Goal: Task Accomplishment & Management: Complete application form

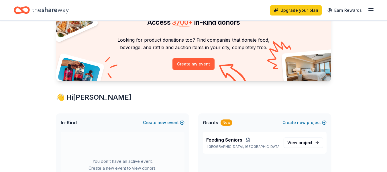
scroll to position [86, 0]
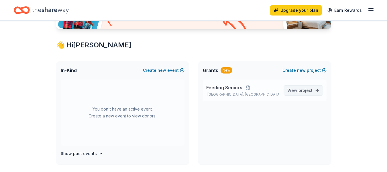
click at [303, 90] on span "project" at bounding box center [306, 90] width 14 height 5
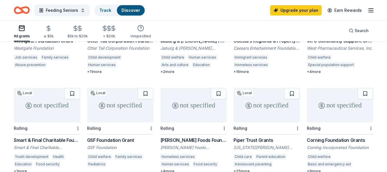
scroll to position [115, 0]
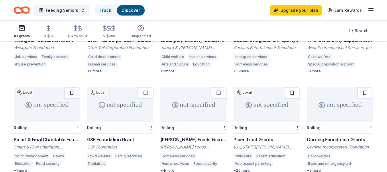
click at [135, 11] on link "Discover" at bounding box center [131, 10] width 19 height 5
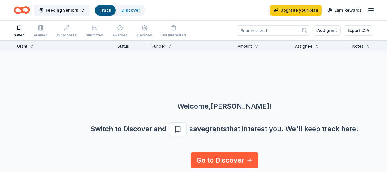
scroll to position [1, 0]
click at [130, 8] on link "Discover" at bounding box center [131, 10] width 19 height 5
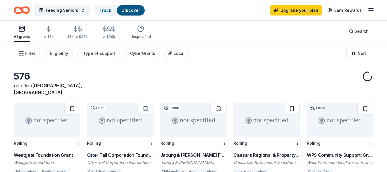
click at [22, 36] on div "All grants" at bounding box center [22, 36] width 16 height 5
click at [23, 32] on div "All grants" at bounding box center [22, 32] width 16 height 14
click at [23, 29] on icon "button" at bounding box center [21, 28] width 5 height 1
drag, startPoint x: 23, startPoint y: 29, endPoint x: 20, endPoint y: 33, distance: 5.2
click at [20, 33] on div "All grants" at bounding box center [22, 32] width 16 height 14
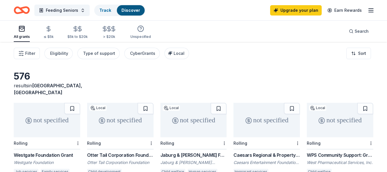
click at [24, 36] on div "All grants" at bounding box center [22, 36] width 16 height 5
click at [22, 35] on div "All grants" at bounding box center [22, 32] width 16 height 14
click at [19, 36] on div "All grants" at bounding box center [22, 36] width 16 height 5
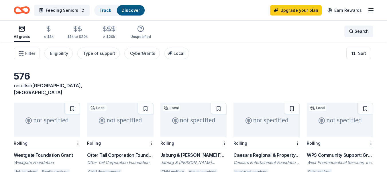
click at [354, 34] on div "Search" at bounding box center [359, 31] width 20 height 7
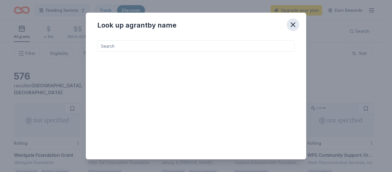
click at [292, 22] on icon "button" at bounding box center [293, 25] width 8 height 8
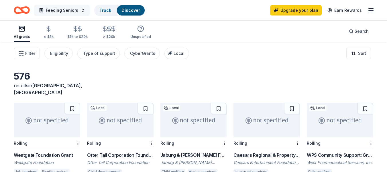
click at [56, 8] on span "Feeding Seniors" at bounding box center [62, 10] width 32 height 7
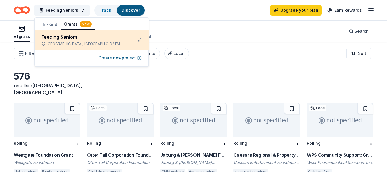
click at [71, 42] on div "[GEOGRAPHIC_DATA], [GEOGRAPHIC_DATA]" at bounding box center [85, 44] width 87 height 5
click at [139, 39] on button at bounding box center [139, 39] width 9 height 9
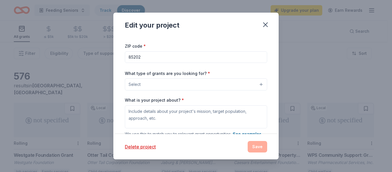
scroll to position [29, 0]
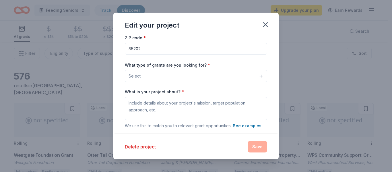
click at [206, 71] on button "Select" at bounding box center [196, 76] width 142 height 12
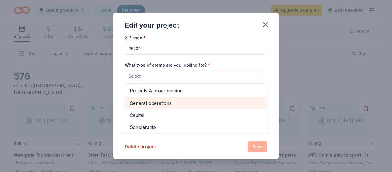
click at [193, 101] on span "General operations" at bounding box center [196, 102] width 132 height 7
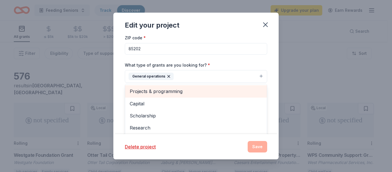
click at [178, 91] on span "Projects & programming" at bounding box center [196, 90] width 132 height 7
click at [168, 89] on span "Capital" at bounding box center [196, 90] width 132 height 7
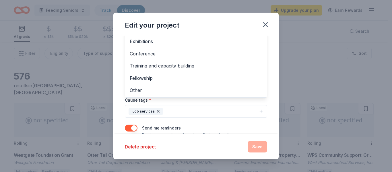
scroll to position [86, 0]
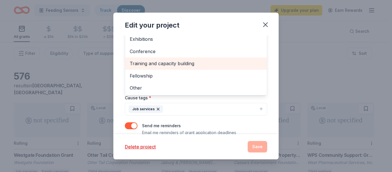
click at [186, 69] on div "Training and capacity building" at bounding box center [196, 63] width 142 height 12
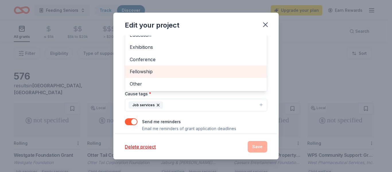
scroll to position [107, 0]
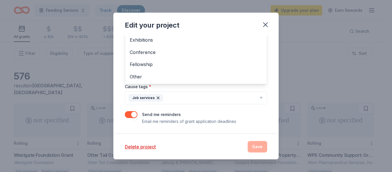
click at [198, 103] on div "Project name * Feeding Seniors ZIP code * 85202 What type of grants are you loo…" at bounding box center [196, 27] width 142 height 196
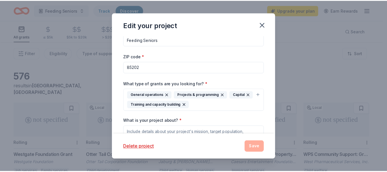
scroll to position [0, 0]
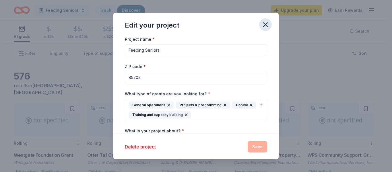
click at [268, 23] on icon "button" at bounding box center [265, 25] width 8 height 8
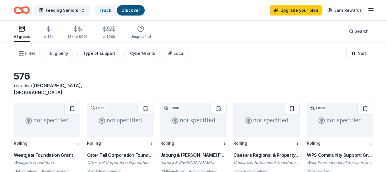
click at [88, 53] on div "Type of support" at bounding box center [99, 53] width 32 height 7
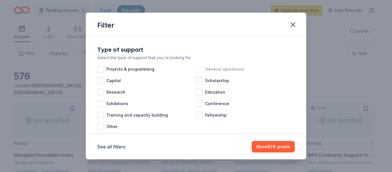
click at [198, 68] on div at bounding box center [199, 69] width 7 height 7
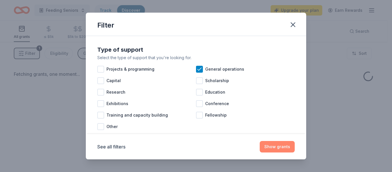
click at [278, 148] on button "Show grants" at bounding box center [277, 146] width 35 height 11
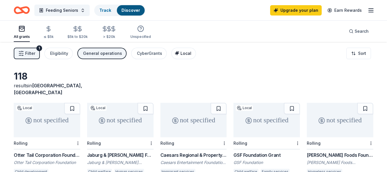
click at [181, 54] on span "Local" at bounding box center [186, 53] width 11 height 5
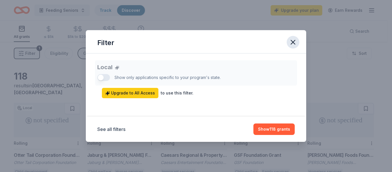
click at [290, 42] on icon "button" at bounding box center [293, 42] width 8 height 8
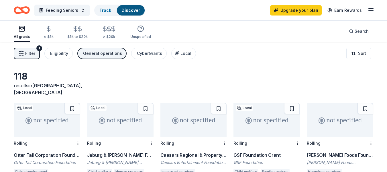
click at [23, 31] on icon "button" at bounding box center [21, 28] width 7 height 7
click at [373, 12] on line "button" at bounding box center [371, 12] width 5 height 0
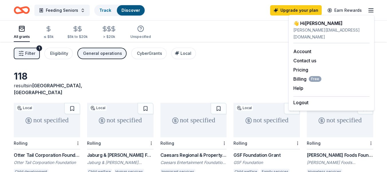
click at [305, 48] on div "Account Contact us Pricing Billing Free Help Earn rewards" at bounding box center [332, 69] width 76 height 53
click at [301, 48] on link "Account" at bounding box center [303, 51] width 18 height 6
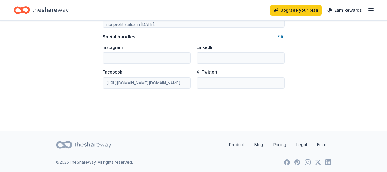
scroll to position [403, 0]
click at [374, 12] on icon "button" at bounding box center [371, 10] width 7 height 7
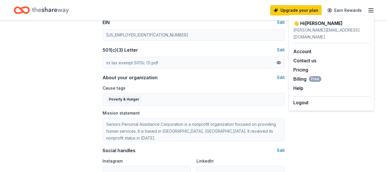
scroll to position [288, 0]
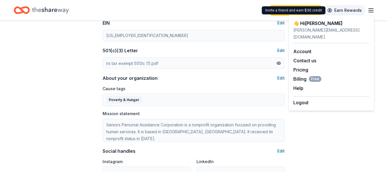
click at [345, 9] on link "Earn Rewards" at bounding box center [344, 10] width 41 height 10
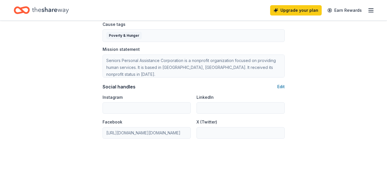
scroll to position [403, 0]
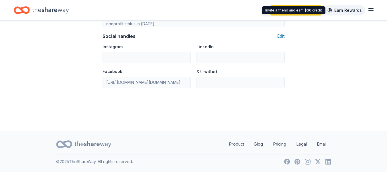
click at [351, 11] on link "Earn Rewards" at bounding box center [344, 10] width 41 height 10
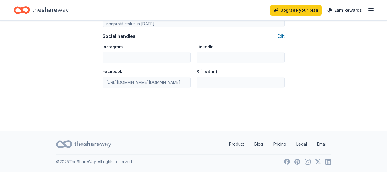
click at [371, 9] on icon "button" at bounding box center [371, 10] width 7 height 7
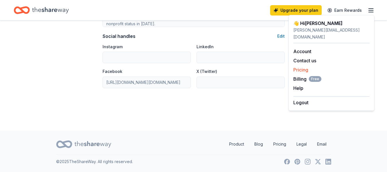
click at [303, 67] on link "Pricing" at bounding box center [301, 70] width 15 height 6
click at [301, 67] on link "Pricing" at bounding box center [301, 70] width 15 height 6
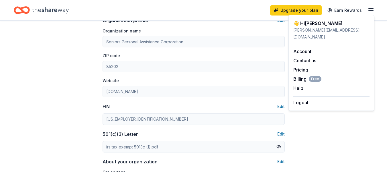
scroll to position [202, 0]
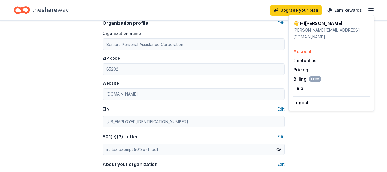
click at [300, 48] on link "Account" at bounding box center [303, 51] width 18 height 6
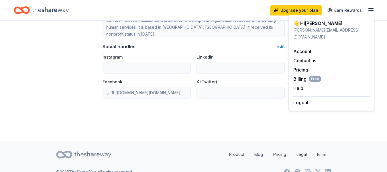
scroll to position [374, 0]
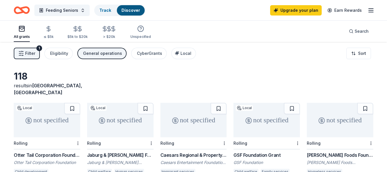
click at [32, 54] on span "Filter" at bounding box center [30, 53] width 10 height 7
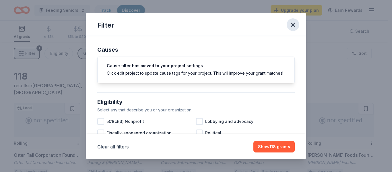
click at [293, 24] on icon "button" at bounding box center [293, 25] width 8 height 8
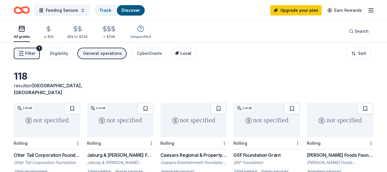
click at [181, 54] on span "Local" at bounding box center [186, 53] width 11 height 5
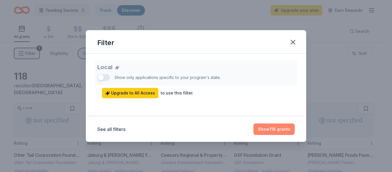
click at [272, 130] on button "Show 118 grants" at bounding box center [273, 128] width 41 height 11
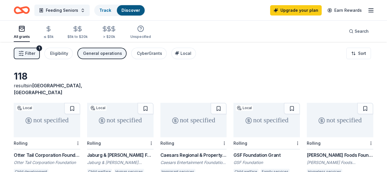
click at [32, 52] on span "Filter" at bounding box center [30, 53] width 10 height 7
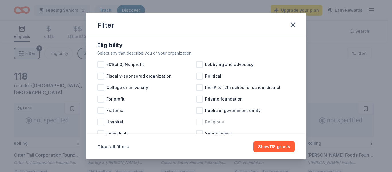
scroll to position [57, 0]
click at [101, 67] on div at bounding box center [100, 64] width 7 height 7
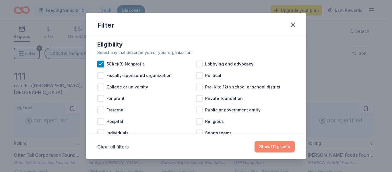
click at [280, 146] on button "Show 111 grants" at bounding box center [274, 146] width 40 height 11
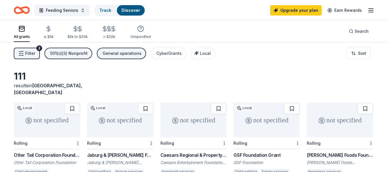
click at [33, 51] on span "Filter" at bounding box center [30, 53] width 10 height 7
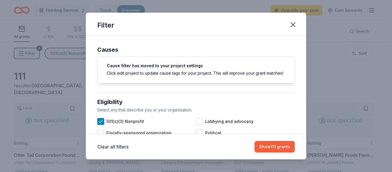
drag, startPoint x: 294, startPoint y: 24, endPoint x: 191, endPoint y: 26, distance: 103.0
click at [294, 24] on icon "button" at bounding box center [293, 25] width 4 height 4
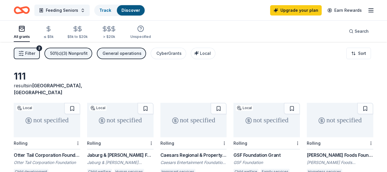
click at [25, 50] on button "Filter 2" at bounding box center [27, 53] width 26 height 11
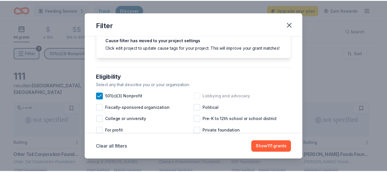
scroll to position [86, 0]
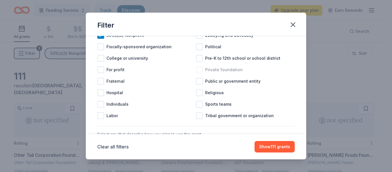
click at [199, 73] on div at bounding box center [199, 69] width 7 height 7
click at [99, 38] on icon at bounding box center [101, 35] width 6 height 6
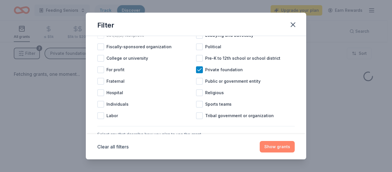
click at [283, 147] on button "Show grants" at bounding box center [277, 146] width 35 height 11
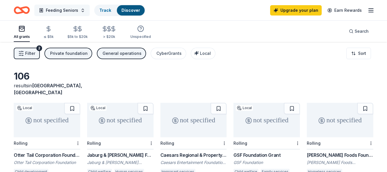
click at [63, 9] on span "Feeding Seniors" at bounding box center [62, 10] width 32 height 7
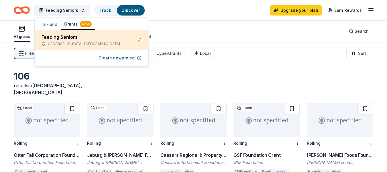
click at [67, 34] on div "Feeding Seniors" at bounding box center [85, 37] width 87 height 7
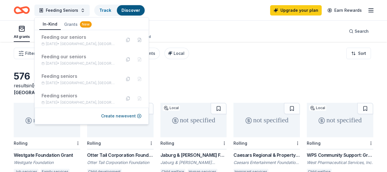
click at [47, 24] on button "In-Kind" at bounding box center [50, 24] width 22 height 11
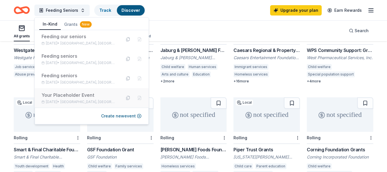
scroll to position [115, 0]
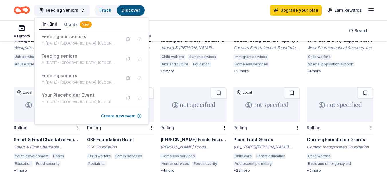
click at [118, 114] on button "Create new event" at bounding box center [121, 115] width 40 height 7
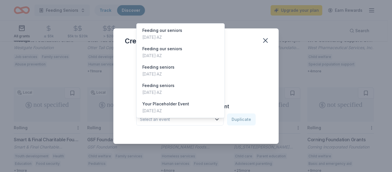
click at [188, 122] on span "Select an event" at bounding box center [176, 119] width 72 height 7
click at [166, 27] on div "Feeding our seniors" at bounding box center [162, 30] width 40 height 7
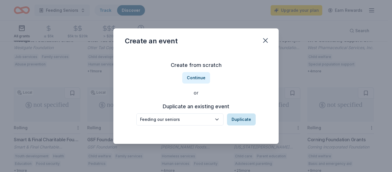
click at [244, 119] on button "Duplicate" at bounding box center [241, 119] width 29 height 12
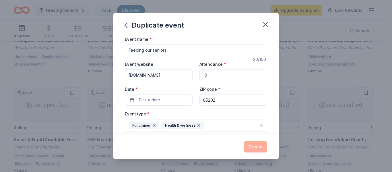
drag, startPoint x: 216, startPoint y: 77, endPoint x: 194, endPoint y: 76, distance: 22.4
click at [201, 75] on input "10" at bounding box center [233, 74] width 68 height 11
type input "30"
click at [151, 97] on span "Pick a date" at bounding box center [149, 99] width 21 height 7
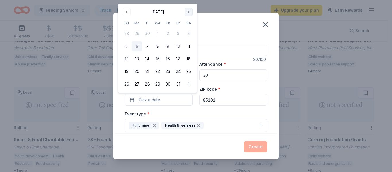
click at [188, 10] on button "Go to next month" at bounding box center [188, 12] width 8 height 8
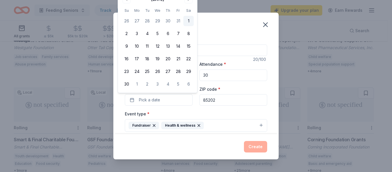
click at [187, 21] on button "1" at bounding box center [188, 21] width 10 height 10
click at [256, 147] on button "Create" at bounding box center [255, 146] width 23 height 11
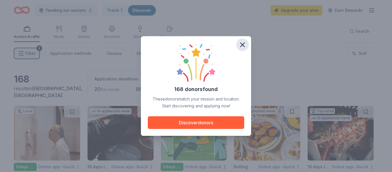
click at [243, 44] on icon "button" at bounding box center [242, 45] width 4 height 4
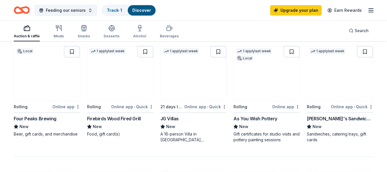
scroll to position [401, 0]
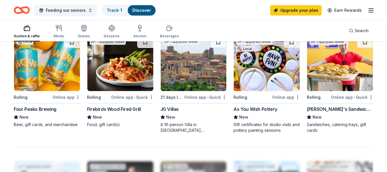
click at [271, 74] on img at bounding box center [267, 63] width 66 height 54
click at [211, 75] on img at bounding box center [194, 63] width 66 height 54
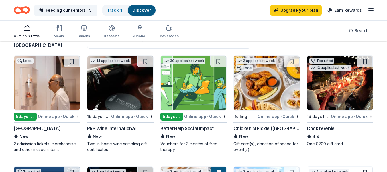
scroll to position [57, 0]
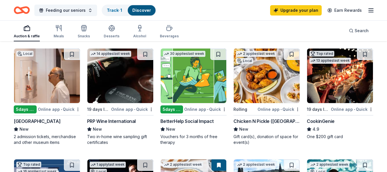
click at [339, 87] on img at bounding box center [340, 75] width 66 height 54
click at [193, 120] on div "BetterHelp Social Impact" at bounding box center [187, 121] width 53 height 7
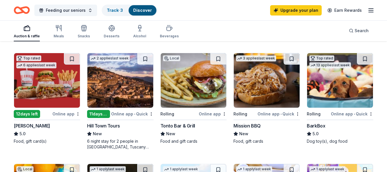
scroll to position [287, 0]
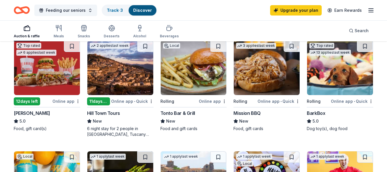
click at [132, 79] on img at bounding box center [120, 67] width 66 height 54
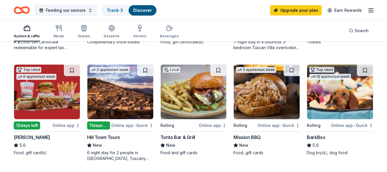
scroll to position [229, 0]
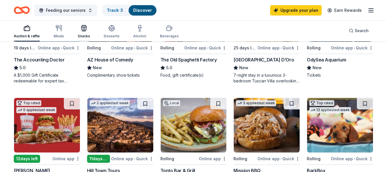
click at [83, 31] on icon "button" at bounding box center [83, 29] width 5 height 4
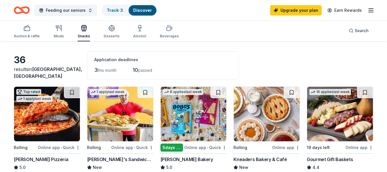
scroll to position [57, 0]
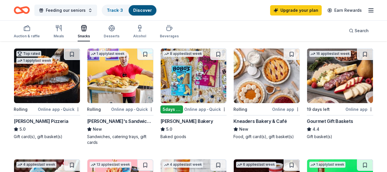
click at [267, 120] on div "Kneaders Bakery & Café" at bounding box center [260, 121] width 53 height 7
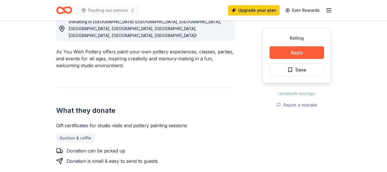
click at [293, 52] on button "Apply" at bounding box center [297, 52] width 54 height 13
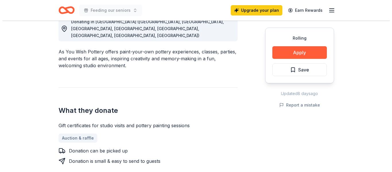
scroll to position [172, 0]
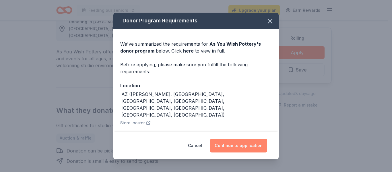
click at [244, 145] on button "Continue to application" at bounding box center [238, 145] width 57 height 14
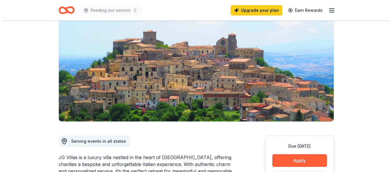
scroll to position [57, 0]
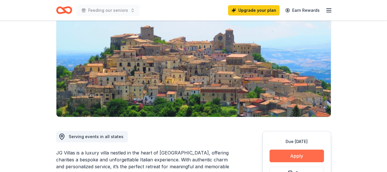
click at [298, 153] on button "Apply" at bounding box center [297, 155] width 54 height 13
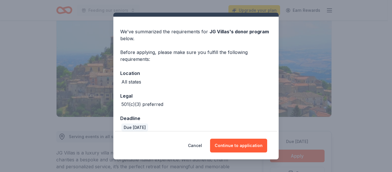
scroll to position [19, 0]
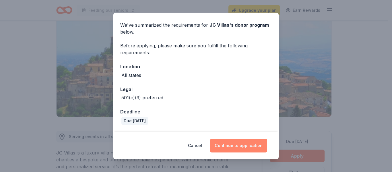
click at [244, 143] on button "Continue to application" at bounding box center [238, 145] width 57 height 14
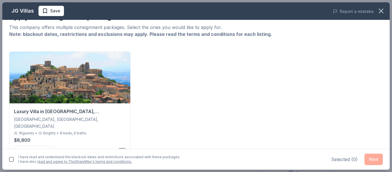
scroll to position [28, 0]
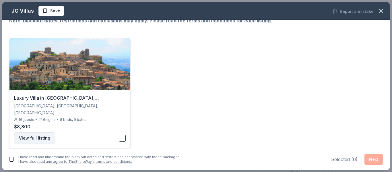
click at [32, 132] on button "View full listing" at bounding box center [34, 137] width 41 height 11
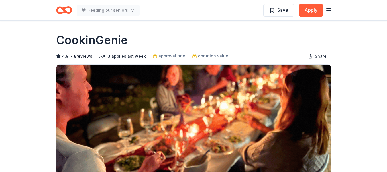
drag, startPoint x: 54, startPoint y: 38, endPoint x: 122, endPoint y: 37, distance: 68.0
drag, startPoint x: 133, startPoint y: 37, endPoint x: 63, endPoint y: 36, distance: 69.4
click at [63, 37] on div "CookinGenie" at bounding box center [193, 40] width 275 height 16
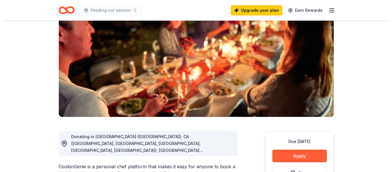
scroll to position [86, 0]
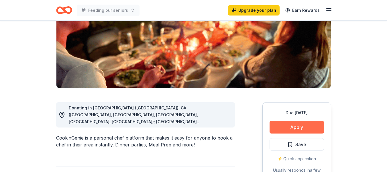
click at [294, 127] on button "Apply" at bounding box center [297, 127] width 54 height 13
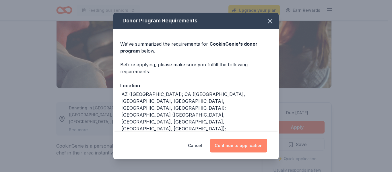
click at [243, 143] on button "Continue to application" at bounding box center [238, 145] width 57 height 14
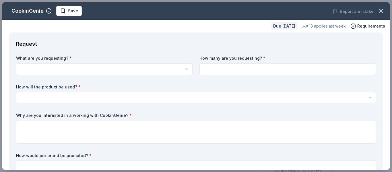
click at [128, 67] on html "Feeding our seniors Upgrade your plan Earn Rewards Due in 19 days Share CookinG…" at bounding box center [196, 0] width 392 height 172
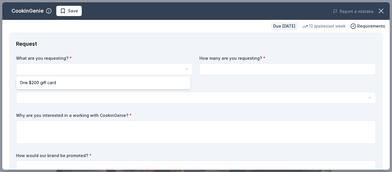
scroll to position [0, 0]
select select "One $200 gift card"
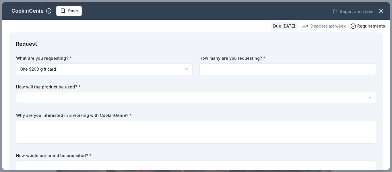
click at [252, 69] on input at bounding box center [287, 68] width 176 height 11
type input "1"
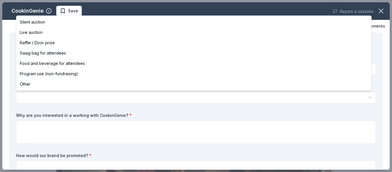
click at [51, 99] on html "Feeding our seniors Save Apply Due in 19 days Share CookinGenie 4.9 • 8 reviews…" at bounding box center [196, 86] width 392 height 172
select select "raffleDoorPrize"
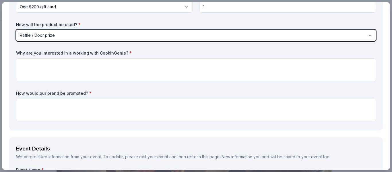
scroll to position [57, 0]
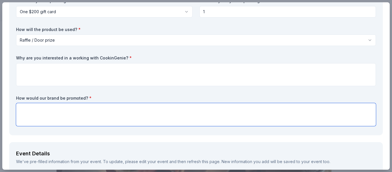
click at [87, 112] on textarea at bounding box center [196, 114] width 360 height 23
type textarea "On website and flyers"
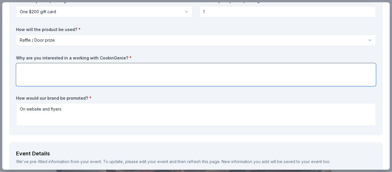
click at [30, 73] on textarea at bounding box center [196, 74] width 360 height 23
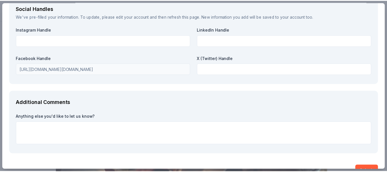
scroll to position [680, 0]
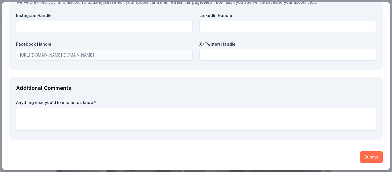
type textarea "just want to try and see how seniors enjoy this"
click at [367, 151] on button "Submit" at bounding box center [371, 156] width 23 height 11
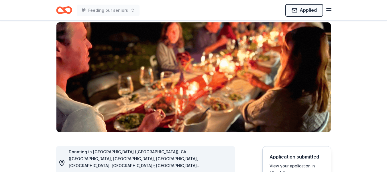
scroll to position [0, 0]
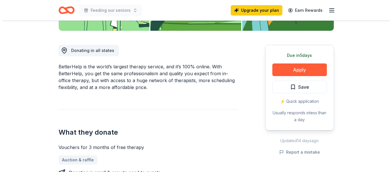
scroll to position [172, 0]
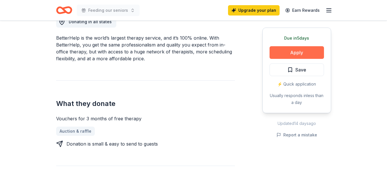
click at [308, 52] on button "Apply" at bounding box center [297, 52] width 54 height 13
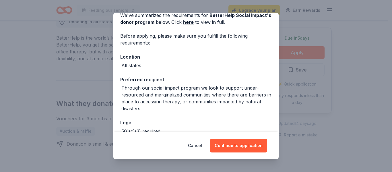
scroll to position [57, 0]
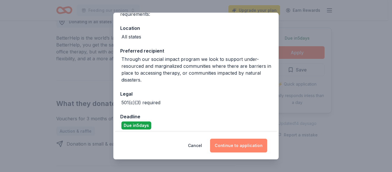
click at [246, 145] on button "Continue to application" at bounding box center [238, 145] width 57 height 14
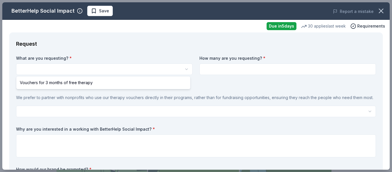
scroll to position [0, 0]
select select "Vouchers for 3 months of free therapy"
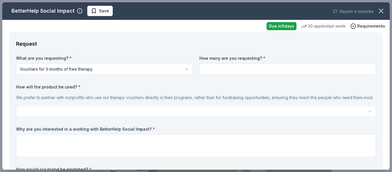
click at [242, 67] on input at bounding box center [287, 68] width 176 height 11
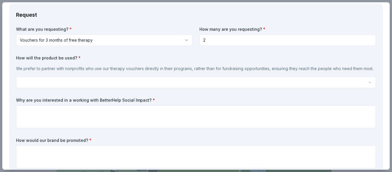
scroll to position [29, 0]
type input "2"
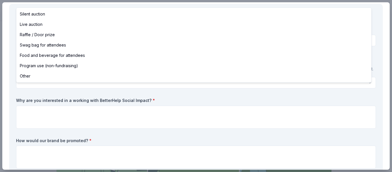
click at [69, 91] on html "Feeding our seniors Save Apply Due in 5 days Share BetterHelp Social Impact New…" at bounding box center [196, 86] width 392 height 172
select select "programUse"
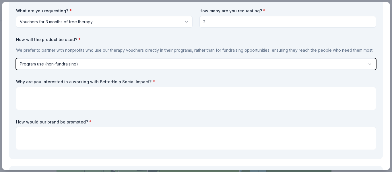
scroll to position [57, 0]
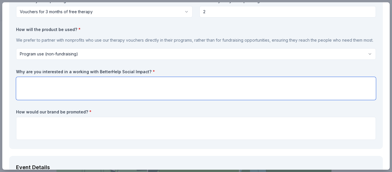
click at [33, 94] on textarea at bounding box center [196, 88] width 360 height 23
type textarea "We deal with seniors who are struggling with depression."
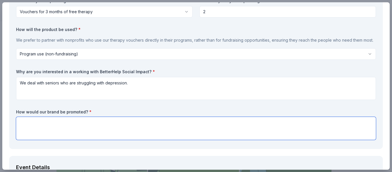
click at [42, 136] on textarea at bounding box center [196, 128] width 360 height 23
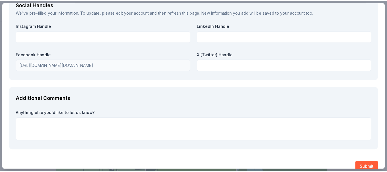
scroll to position [701, 0]
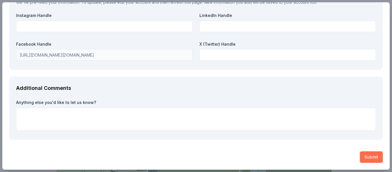
type textarea "On our website ."
click at [369, 156] on button "Submit" at bounding box center [371, 156] width 23 height 11
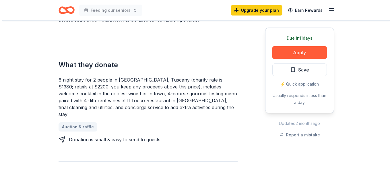
scroll to position [201, 0]
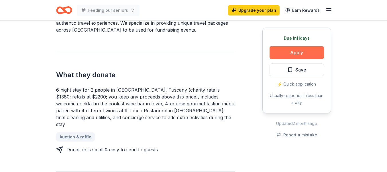
click at [298, 50] on button "Apply" at bounding box center [297, 52] width 54 height 13
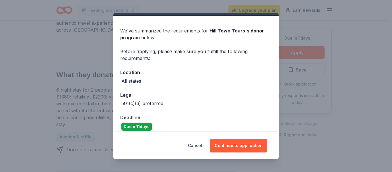
scroll to position [19, 0]
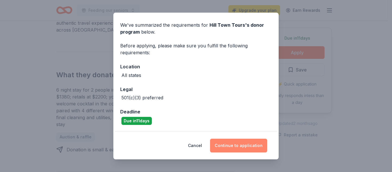
click at [237, 147] on button "Continue to application" at bounding box center [238, 145] width 57 height 14
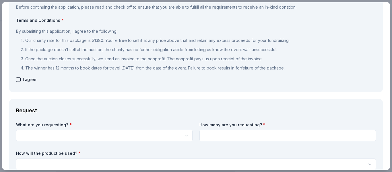
scroll to position [0, 0]
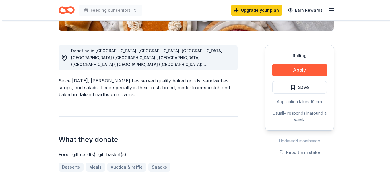
scroll to position [143, 0]
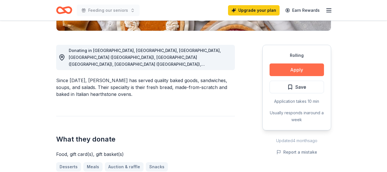
click at [291, 75] on button "Apply" at bounding box center [297, 69] width 54 height 13
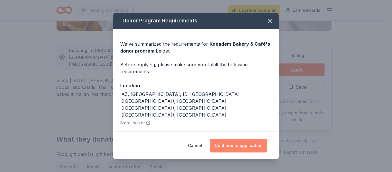
click at [246, 144] on button "Continue to application" at bounding box center [238, 145] width 57 height 14
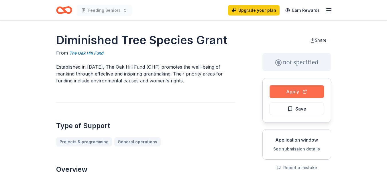
click at [299, 89] on button "Apply" at bounding box center [297, 91] width 54 height 13
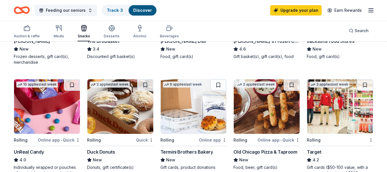
scroll to position [258, 0]
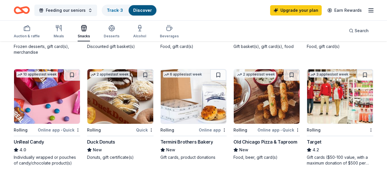
click at [260, 141] on div "Old Chicago Pizza & Taproom" at bounding box center [266, 141] width 64 height 7
click at [124, 99] on img at bounding box center [120, 96] width 66 height 54
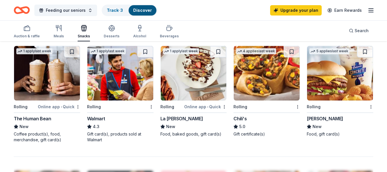
scroll to position [401, 0]
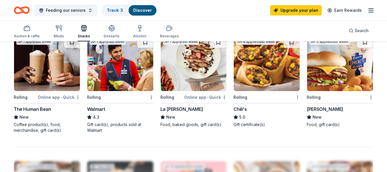
click at [171, 109] on div "La Madeleine" at bounding box center [182, 109] width 43 height 7
click at [166, 106] on div "La Madeleine" at bounding box center [182, 109] width 43 height 7
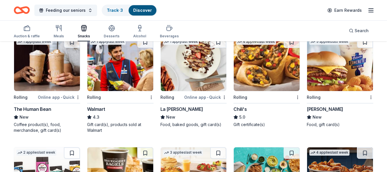
click at [37, 108] on div "The Human Bean" at bounding box center [32, 109] width 37 height 7
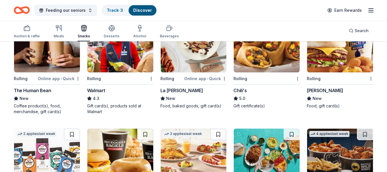
scroll to position [430, 0]
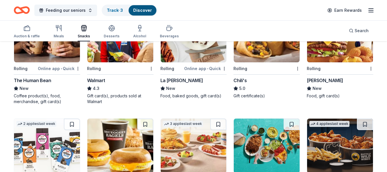
click at [317, 88] on span "New" at bounding box center [317, 88] width 9 height 7
click at [98, 79] on div "Walmart" at bounding box center [96, 80] width 18 height 7
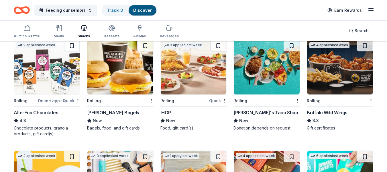
scroll to position [516, 0]
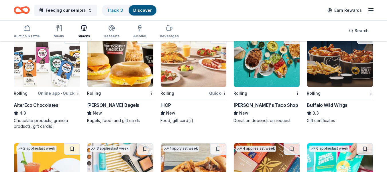
click at [117, 102] on div "Bruegger's Bagels" at bounding box center [113, 105] width 52 height 7
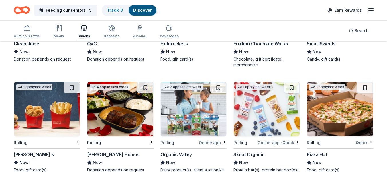
scroll to position [717, 0]
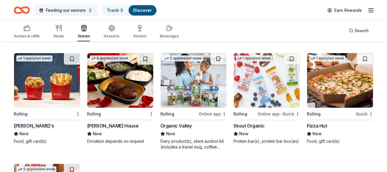
click at [17, 123] on div "Wendy's" at bounding box center [34, 125] width 40 height 7
click at [118, 124] on div "Ruth's Chris Steak House" at bounding box center [112, 125] width 51 height 7
click at [315, 124] on div "Pizza Hut" at bounding box center [317, 125] width 20 height 7
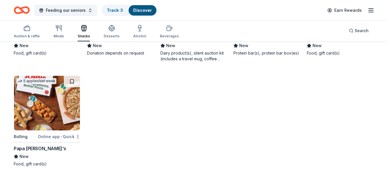
scroll to position [811, 0]
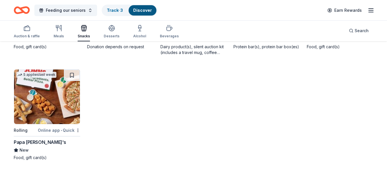
click at [27, 141] on div "Papa John's" at bounding box center [40, 141] width 52 height 7
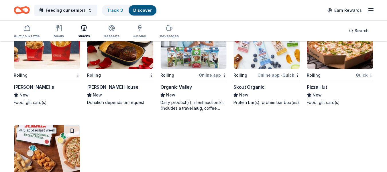
scroll to position [754, 0]
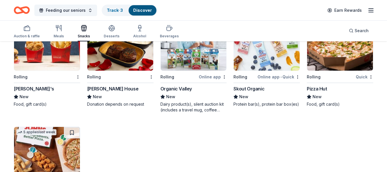
drag, startPoint x: 110, startPoint y: 28, endPoint x: 172, endPoint y: 93, distance: 89.7
click at [172, 92] on div "Organic Valley New Dairy product(s), silent auction kit (includes a travel mug,…" at bounding box center [194, 99] width 67 height 28
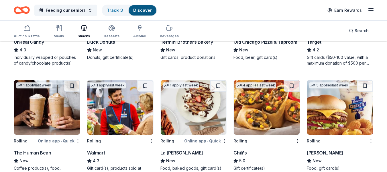
scroll to position [295, 0]
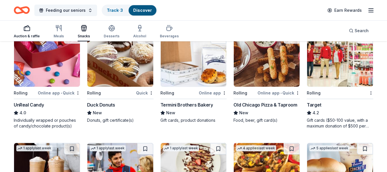
click at [24, 31] on icon "button" at bounding box center [27, 28] width 7 height 7
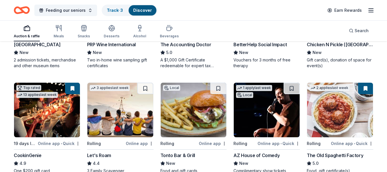
scroll to position [143, 0]
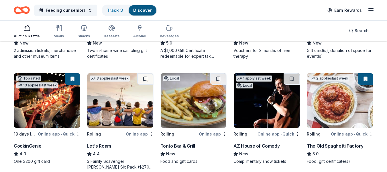
click at [182, 146] on div "Tonto Bar & Grill" at bounding box center [178, 145] width 35 height 7
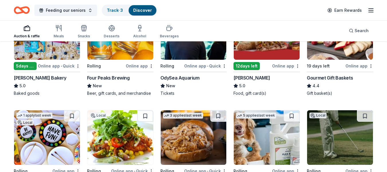
scroll to position [315, 0]
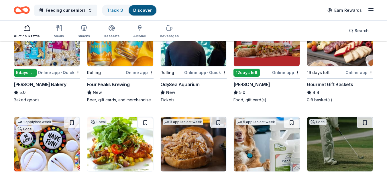
click at [185, 83] on div "OdySea Aquarium" at bounding box center [180, 84] width 39 height 7
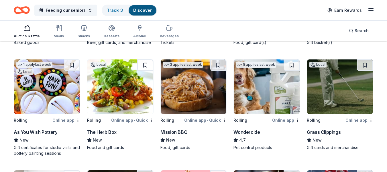
click at [249, 131] on div "Wondercide" at bounding box center [247, 131] width 26 height 7
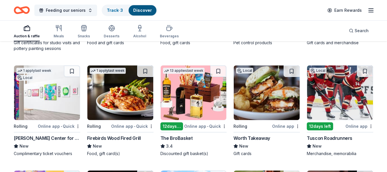
scroll to position [487, 0]
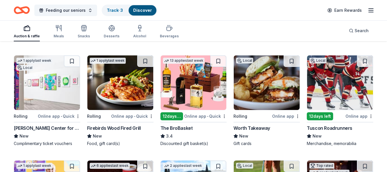
click at [253, 126] on div "Worth Takeaway" at bounding box center [252, 127] width 36 height 7
click at [58, 125] on div "Chandler Center for the Arts" at bounding box center [47, 127] width 67 height 7
click at [121, 129] on div "Firebirds Wood Fired Grill" at bounding box center [114, 127] width 54 height 7
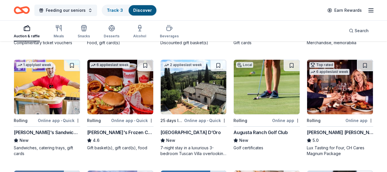
scroll to position [602, 0]
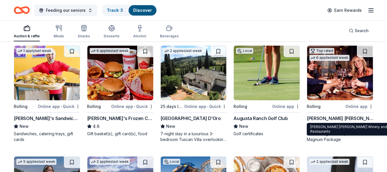
click at [341, 117] on div "Cooper's Hawk Winery and Restaurants" at bounding box center [340, 118] width 67 height 7
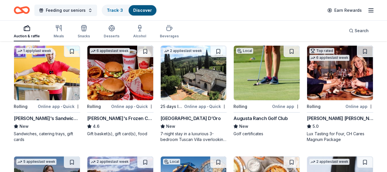
click at [250, 118] on div "Augusta Ranch Golf Club" at bounding box center [261, 118] width 54 height 7
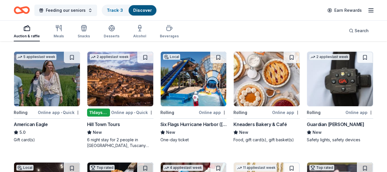
scroll to position [717, 0]
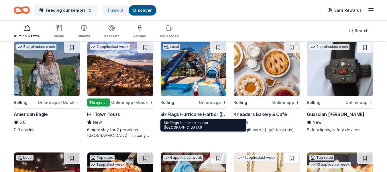
click at [214, 112] on div "Six Flags Hurricane Harbor (Phoenix)" at bounding box center [194, 114] width 67 height 7
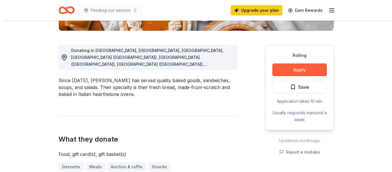
scroll to position [143, 0]
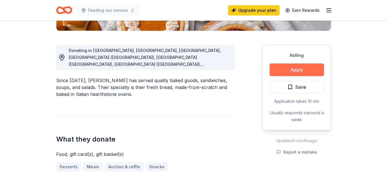
click at [291, 70] on button "Apply" at bounding box center [297, 69] width 54 height 13
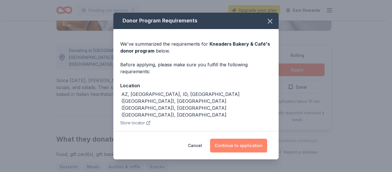
click at [244, 145] on button "Continue to application" at bounding box center [238, 145] width 57 height 14
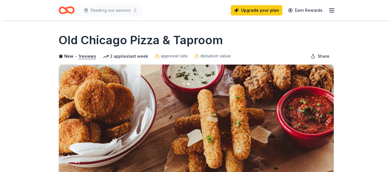
scroll to position [115, 0]
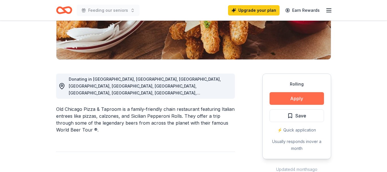
click at [289, 97] on button "Apply" at bounding box center [297, 98] width 54 height 13
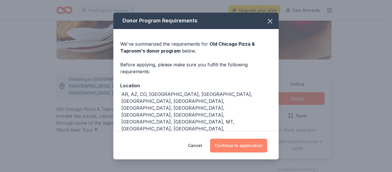
click at [237, 144] on button "Continue to application" at bounding box center [238, 145] width 57 height 14
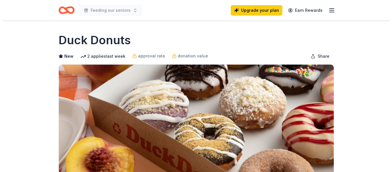
scroll to position [115, 0]
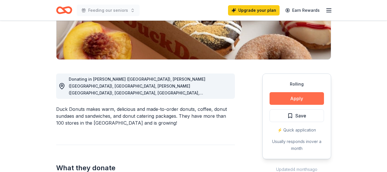
click at [282, 97] on button "Apply" at bounding box center [297, 98] width 54 height 13
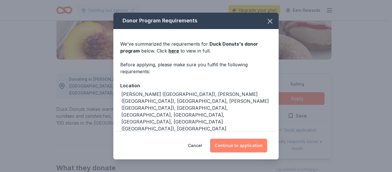
click at [235, 139] on button "Continue to application" at bounding box center [238, 145] width 57 height 14
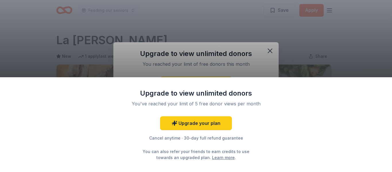
click at [266, 48] on div "Upgrade to view unlimited donors You've reached your limit of 5 free donor view…" at bounding box center [196, 86] width 392 height 172
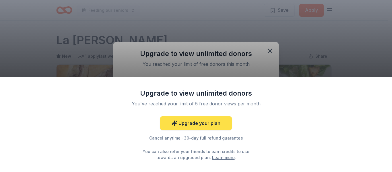
click at [216, 121] on link "Upgrade your plan" at bounding box center [196, 123] width 72 height 14
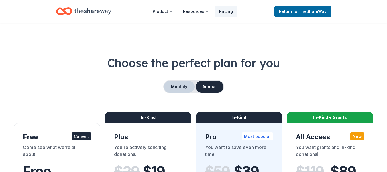
click at [183, 87] on button "Monthly" at bounding box center [179, 87] width 31 height 12
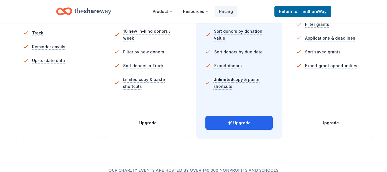
scroll to position [229, 0]
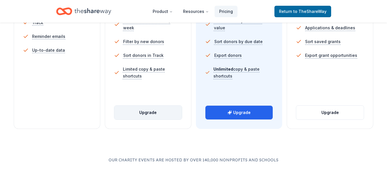
click at [153, 113] on button "Upgrade" at bounding box center [148, 113] width 68 height 14
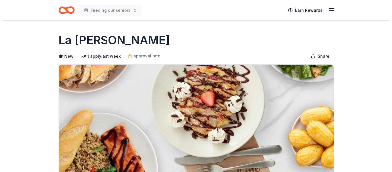
scroll to position [143, 0]
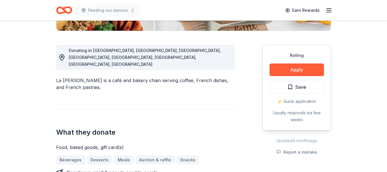
click at [311, 52] on div "Rolling Apply Save ⚡️ Quick application Usually responds in a few weeks" at bounding box center [297, 87] width 69 height 85
click at [301, 66] on button "Apply" at bounding box center [297, 69] width 54 height 13
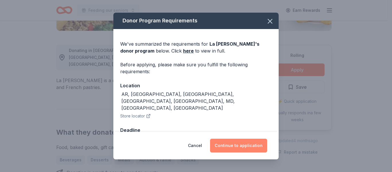
click at [248, 145] on button "Continue to application" at bounding box center [238, 145] width 57 height 14
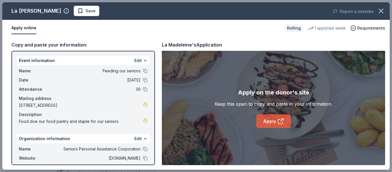
click at [274, 120] on link "Apply" at bounding box center [273, 121] width 35 height 14
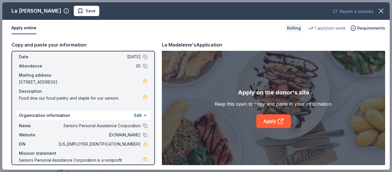
scroll to position [0, 0]
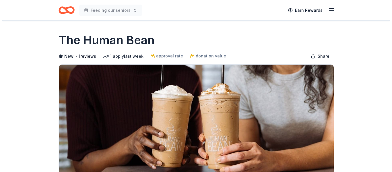
scroll to position [115, 0]
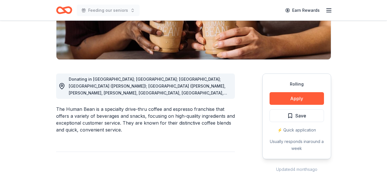
click at [293, 101] on button "Apply" at bounding box center [297, 98] width 54 height 13
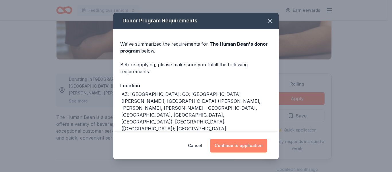
click at [247, 145] on button "Continue to application" at bounding box center [238, 145] width 57 height 14
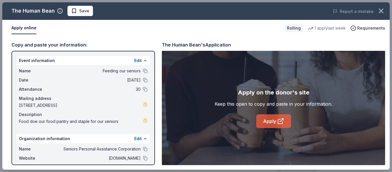
click at [280, 121] on icon at bounding box center [281, 119] width 3 height 3
click at [276, 123] on link "Apply" at bounding box center [273, 121] width 35 height 14
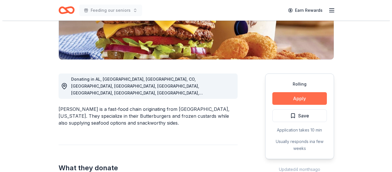
scroll to position [115, 0]
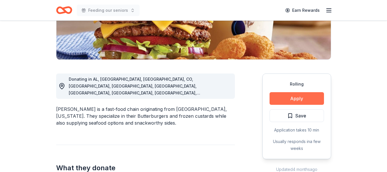
click at [298, 97] on button "Apply" at bounding box center [297, 98] width 54 height 13
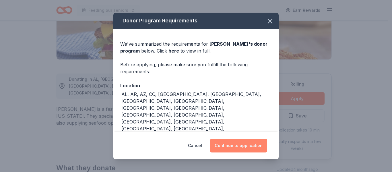
click at [242, 145] on button "Continue to application" at bounding box center [238, 145] width 57 height 14
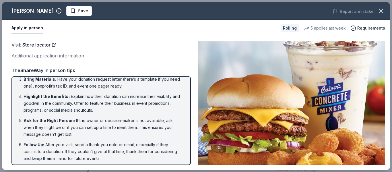
scroll to position [49, 0]
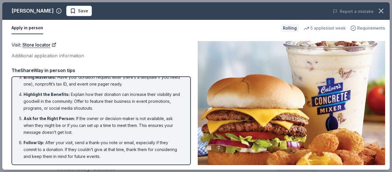
click at [366, 28] on span "Requirements" at bounding box center [371, 28] width 28 height 7
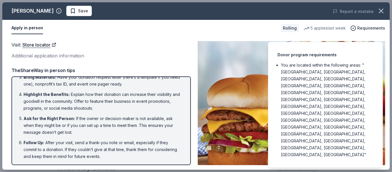
drag, startPoint x: 235, startPoint y: 25, endPoint x: 236, endPoint y: 16, distance: 8.7
click at [235, 21] on div "Apply in person Rolling 5 applies last week Requirements" at bounding box center [195, 28] width 387 height 17
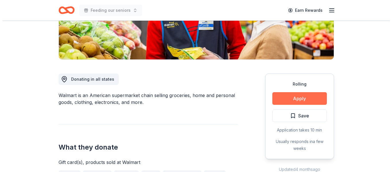
scroll to position [115, 0]
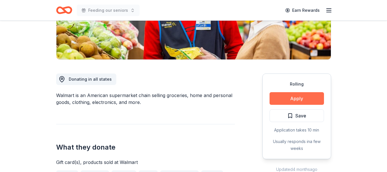
click at [299, 98] on button "Apply" at bounding box center [297, 98] width 54 height 13
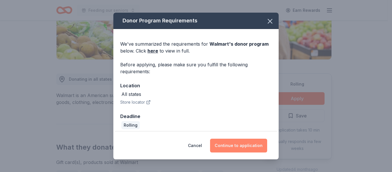
click at [251, 145] on button "Continue to application" at bounding box center [238, 145] width 57 height 14
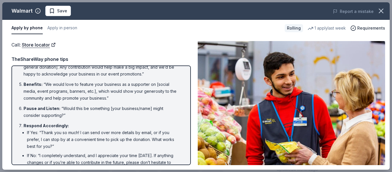
scroll to position [123, 0]
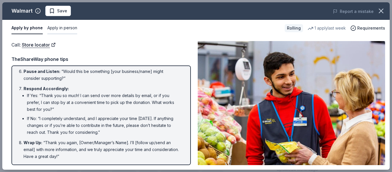
click at [57, 28] on button "Apply in person" at bounding box center [62, 28] width 30 height 12
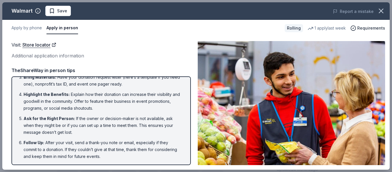
scroll to position [49, 0]
click at [60, 29] on button "Apply in person" at bounding box center [62, 28] width 32 height 12
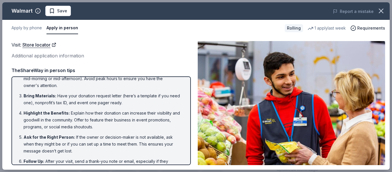
scroll to position [0, 0]
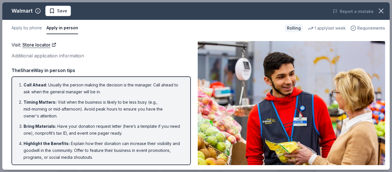
click at [371, 30] on span "Requirements" at bounding box center [371, 28] width 28 height 7
drag, startPoint x: 131, startPoint y: 38, endPoint x: 125, endPoint y: 38, distance: 6.0
click at [130, 38] on div "Visit : Store locator Additional application information Visit : Store locator …" at bounding box center [195, 102] width 387 height 133
click at [141, 128] on li "Bring Materials : Have your donation request letter (here’s a template if you n…" at bounding box center [103, 130] width 159 height 14
click at [54, 54] on div "Additional application information" at bounding box center [100, 55] width 179 height 7
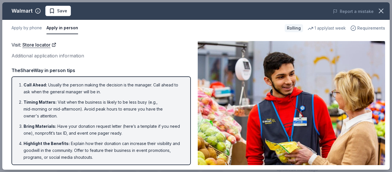
click at [366, 26] on span "Requirements" at bounding box center [371, 28] width 28 height 7
click at [383, 11] on icon "button" at bounding box center [381, 11] width 8 height 8
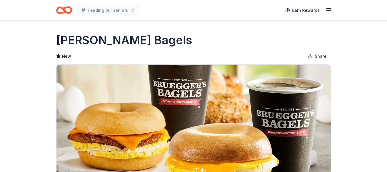
scroll to position [115, 0]
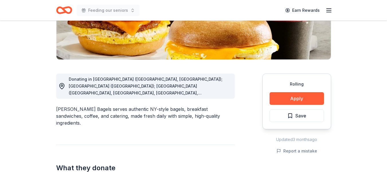
drag, startPoint x: 0, startPoint y: 0, endPoint x: 225, endPoint y: 135, distance: 262.6
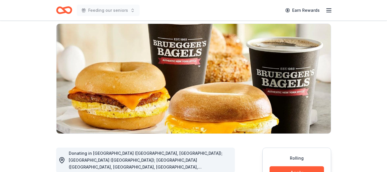
scroll to position [29, 0]
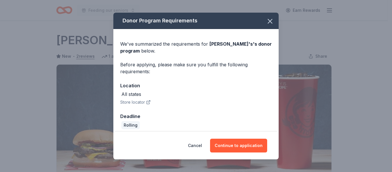
scroll to position [86, 0]
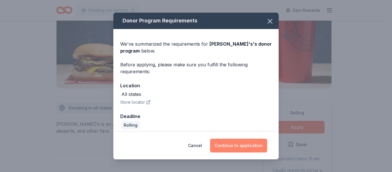
click at [237, 145] on button "Continue to application" at bounding box center [238, 145] width 57 height 14
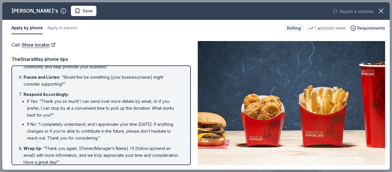
scroll to position [123, 0]
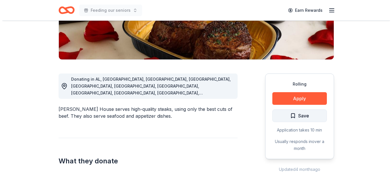
scroll to position [115, 0]
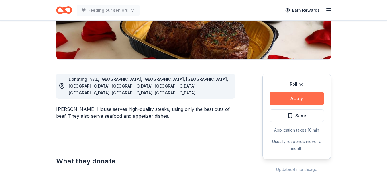
click at [297, 99] on button "Apply" at bounding box center [297, 98] width 54 height 13
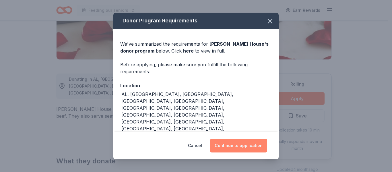
click at [240, 145] on button "Continue to application" at bounding box center [238, 145] width 57 height 14
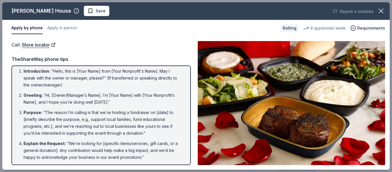
scroll to position [0, 0]
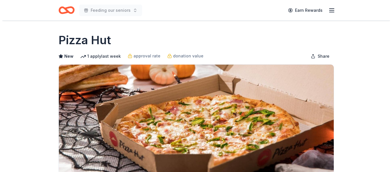
scroll to position [115, 0]
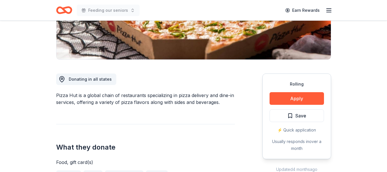
click at [295, 98] on button "Apply" at bounding box center [297, 98] width 54 height 13
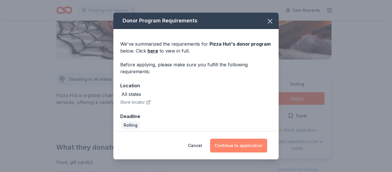
click at [242, 141] on button "Continue to application" at bounding box center [238, 145] width 57 height 14
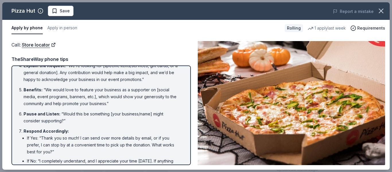
scroll to position [86, 0]
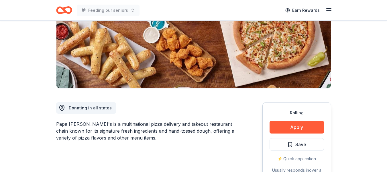
click at [287, 127] on button "Apply" at bounding box center [297, 127] width 54 height 13
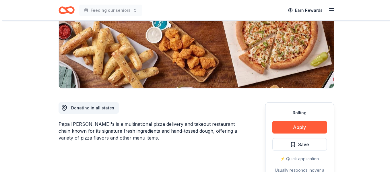
scroll to position [86, 0]
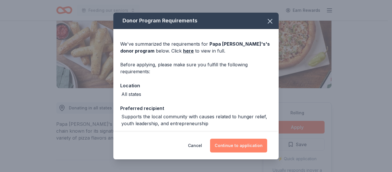
click at [237, 144] on button "Continue to application" at bounding box center [238, 145] width 57 height 14
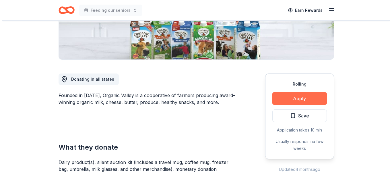
scroll to position [115, 0]
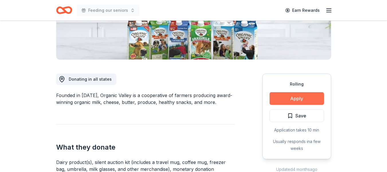
click at [305, 99] on button "Apply" at bounding box center [297, 98] width 54 height 13
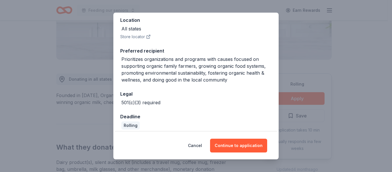
scroll to position [70, 0]
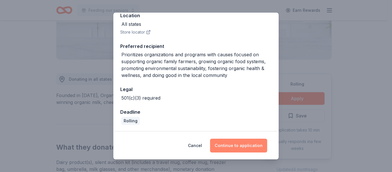
click at [243, 144] on button "Continue to application" at bounding box center [238, 145] width 57 height 14
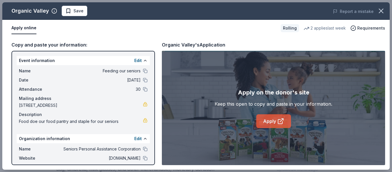
click at [274, 121] on link "Apply" at bounding box center [273, 121] width 35 height 14
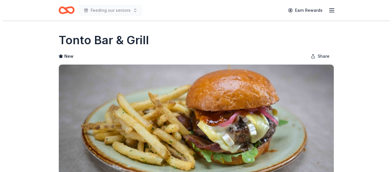
scroll to position [86, 0]
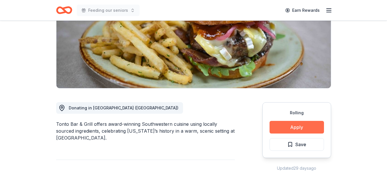
click at [299, 126] on button "Apply" at bounding box center [297, 127] width 54 height 13
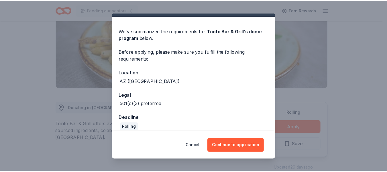
scroll to position [19, 0]
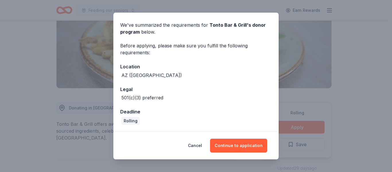
click at [332, 64] on div "Donor Program Requirements We've summarized the requirements for Tonto Bar & Gr…" at bounding box center [196, 86] width 392 height 172
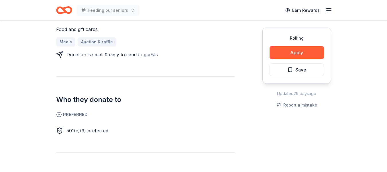
scroll to position [315, 0]
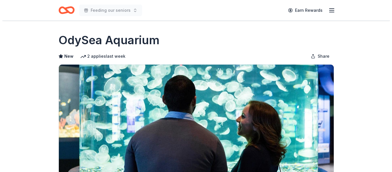
scroll to position [115, 0]
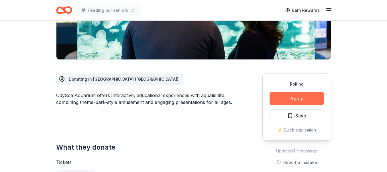
click at [290, 100] on button "Apply" at bounding box center [297, 98] width 54 height 13
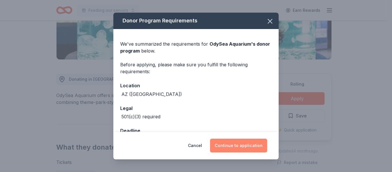
click at [248, 146] on button "Continue to application" at bounding box center [238, 145] width 57 height 14
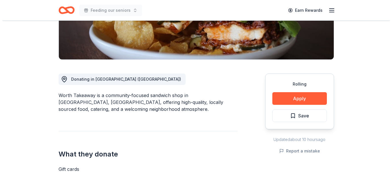
scroll to position [115, 0]
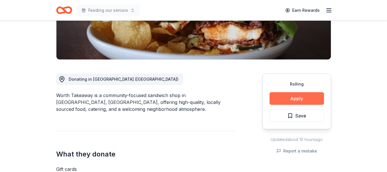
click at [297, 95] on button "Apply" at bounding box center [297, 98] width 54 height 13
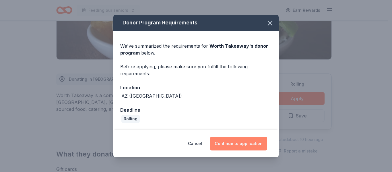
click at [243, 147] on button "Continue to application" at bounding box center [238, 143] width 57 height 14
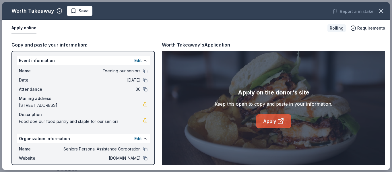
click at [274, 116] on link "Apply" at bounding box center [273, 121] width 35 height 14
click at [274, 121] on link "Apply" at bounding box center [273, 121] width 35 height 14
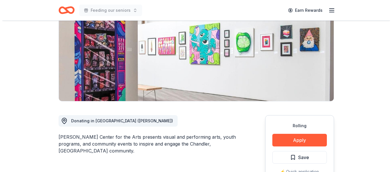
scroll to position [86, 0]
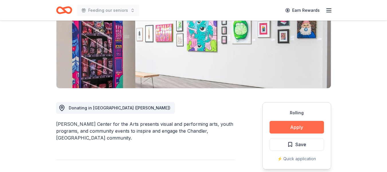
click at [293, 124] on button "Apply" at bounding box center [297, 127] width 54 height 13
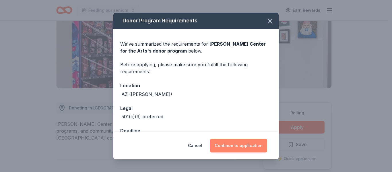
click at [247, 145] on button "Continue to application" at bounding box center [238, 145] width 57 height 14
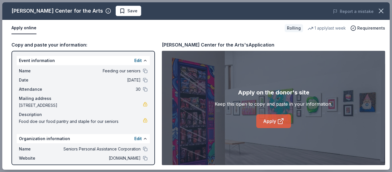
click at [273, 120] on link "Apply" at bounding box center [273, 121] width 35 height 14
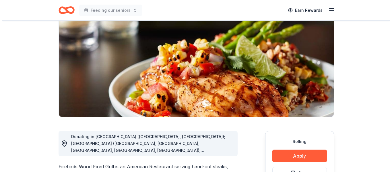
scroll to position [86, 0]
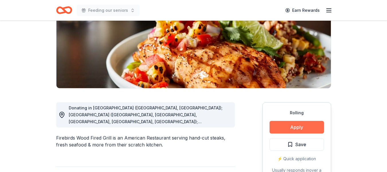
click at [289, 127] on button "Apply" at bounding box center [297, 127] width 54 height 13
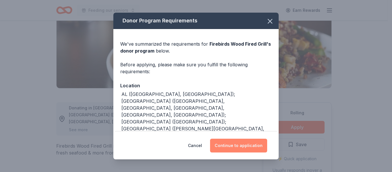
click at [250, 144] on button "Continue to application" at bounding box center [238, 145] width 57 height 14
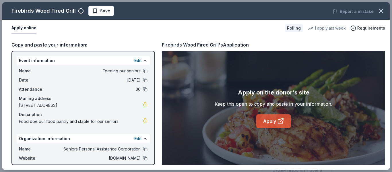
click at [270, 118] on link "Apply" at bounding box center [273, 121] width 35 height 14
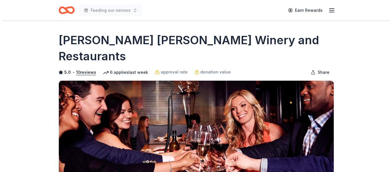
scroll to position [86, 0]
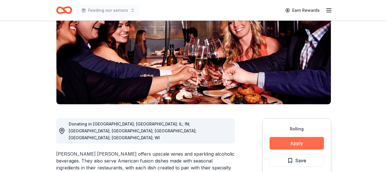
click at [298, 137] on button "Apply" at bounding box center [297, 143] width 54 height 13
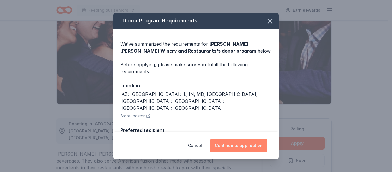
click at [249, 147] on button "Continue to application" at bounding box center [238, 145] width 57 height 14
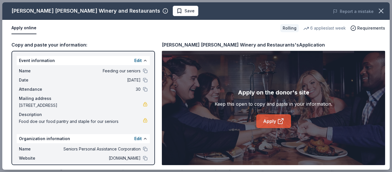
click at [274, 120] on link "Apply" at bounding box center [273, 121] width 35 height 14
click at [268, 119] on link "Apply" at bounding box center [273, 121] width 35 height 14
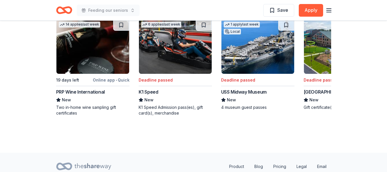
scroll to position [660, 0]
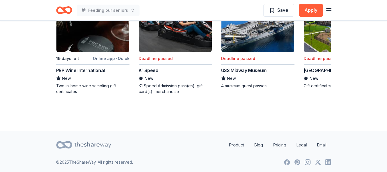
click at [318, 68] on div "[GEOGRAPHIC_DATA]" at bounding box center [327, 70] width 47 height 7
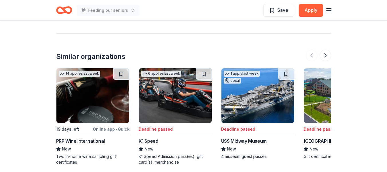
scroll to position [574, 0]
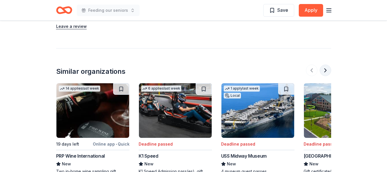
click at [326, 71] on button at bounding box center [325, 70] width 11 height 11
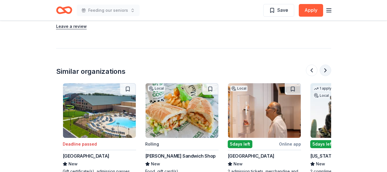
scroll to position [0, 248]
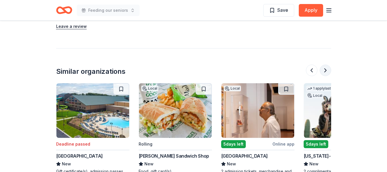
click at [326, 70] on button at bounding box center [325, 70] width 11 height 11
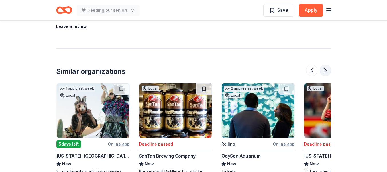
scroll to position [0, 495]
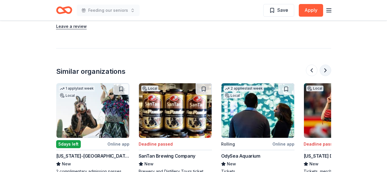
click at [326, 70] on button at bounding box center [325, 70] width 11 height 11
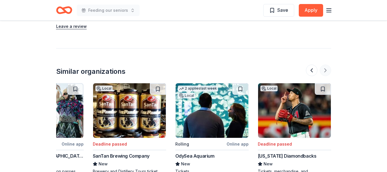
click at [326, 70] on div at bounding box center [318, 70] width 25 height 11
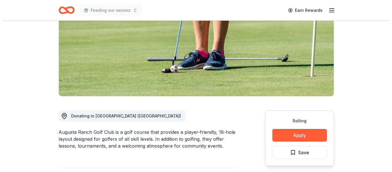
scroll to position [115, 0]
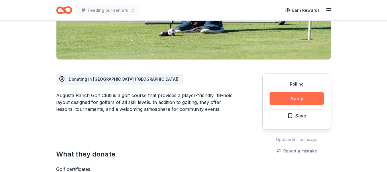
click at [293, 100] on button "Apply" at bounding box center [297, 98] width 54 height 13
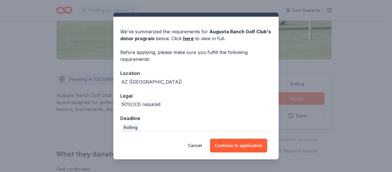
scroll to position [19, 0]
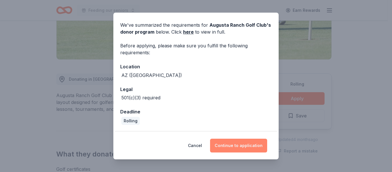
click at [246, 146] on button "Continue to application" at bounding box center [238, 145] width 57 height 14
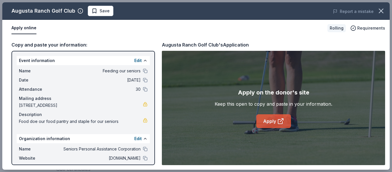
click at [281, 120] on icon at bounding box center [280, 121] width 7 height 7
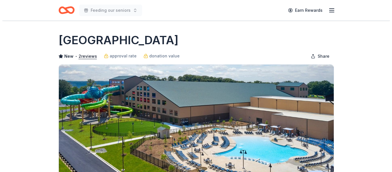
scroll to position [143, 0]
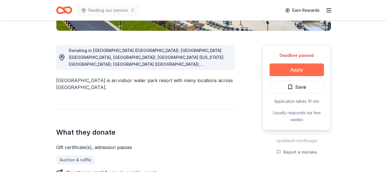
click at [301, 68] on button "Apply" at bounding box center [297, 69] width 54 height 13
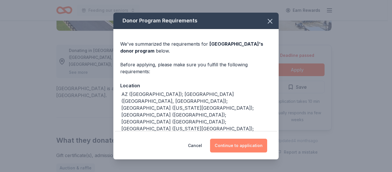
click at [252, 147] on button "Continue to application" at bounding box center [238, 145] width 57 height 14
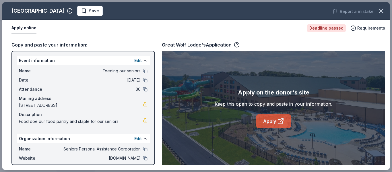
click at [267, 120] on link "Apply" at bounding box center [273, 121] width 35 height 14
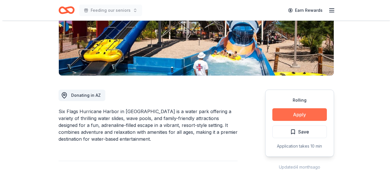
scroll to position [115, 0]
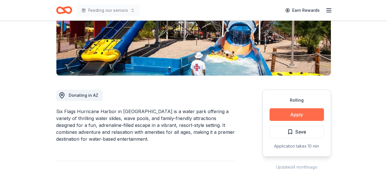
click at [297, 108] on button "Apply" at bounding box center [297, 114] width 54 height 13
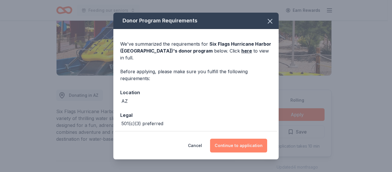
click at [245, 142] on button "Continue to application" at bounding box center [238, 145] width 57 height 14
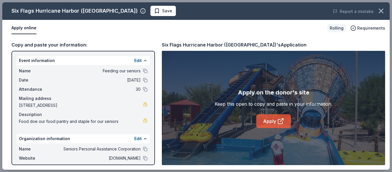
click at [285, 118] on link "Apply" at bounding box center [273, 121] width 35 height 14
